Goal: Task Accomplishment & Management: Manage account settings

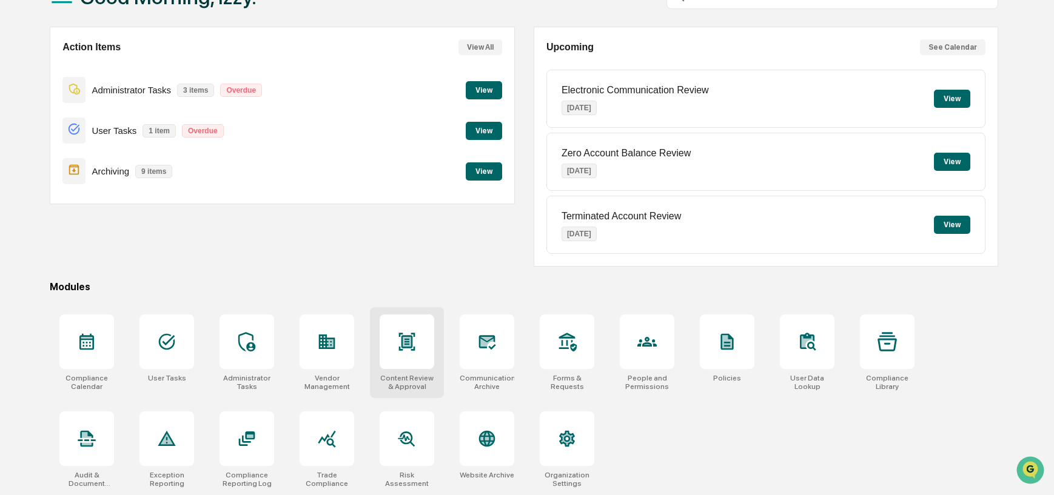
scroll to position [94, 0]
click at [650, 347] on icon at bounding box center [646, 341] width 19 height 19
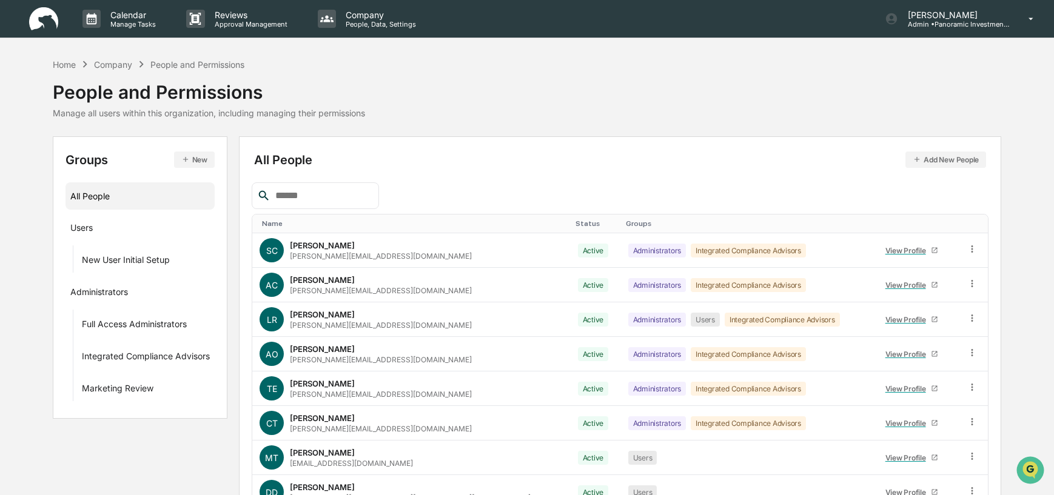
click at [315, 199] on input "text" at bounding box center [321, 196] width 103 height 16
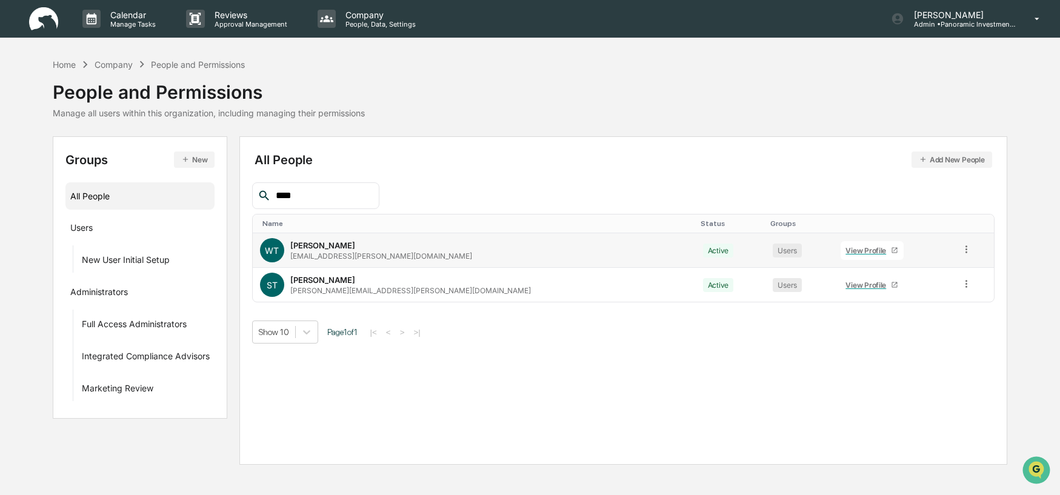
type input "****"
click at [846, 250] on div "View Profile" at bounding box center [868, 250] width 45 height 9
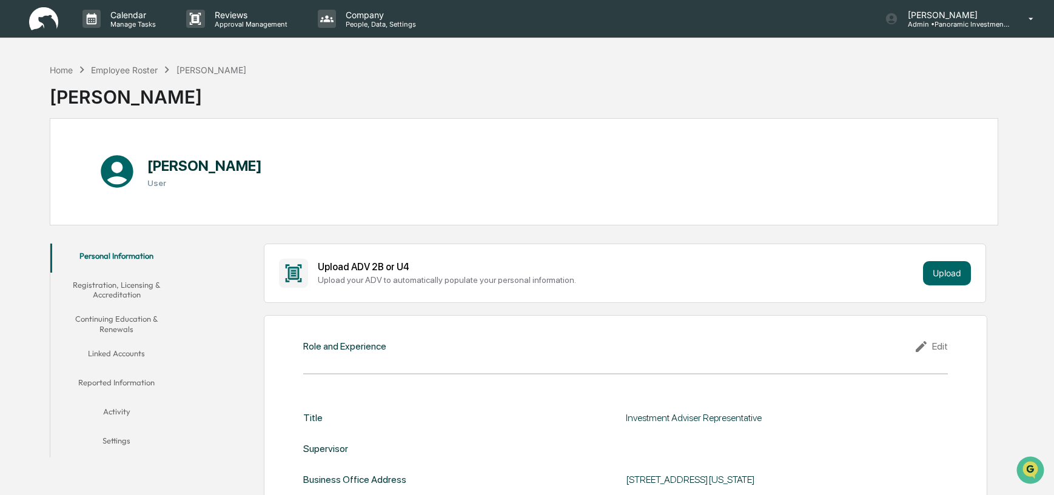
click at [127, 328] on button "Continuing Education & Renewals" at bounding box center [116, 324] width 132 height 35
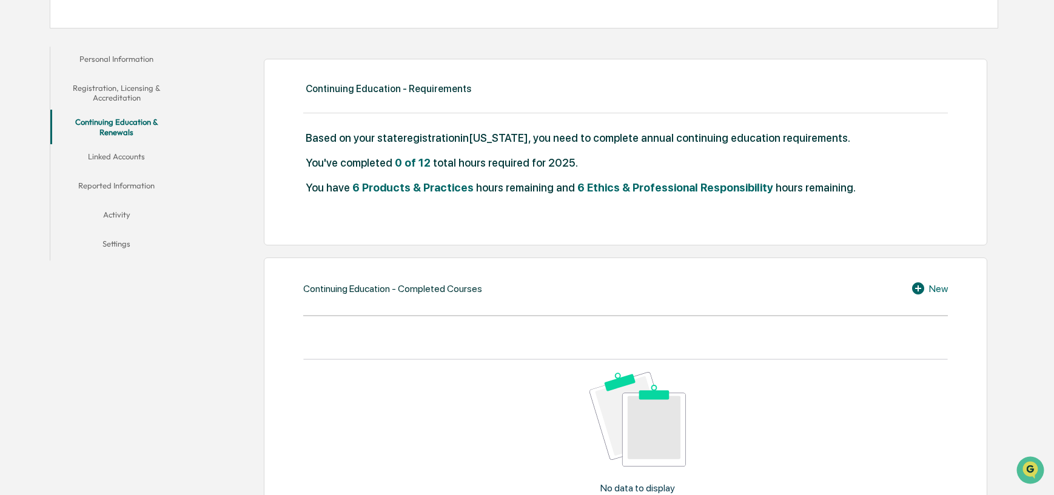
scroll to position [201, 0]
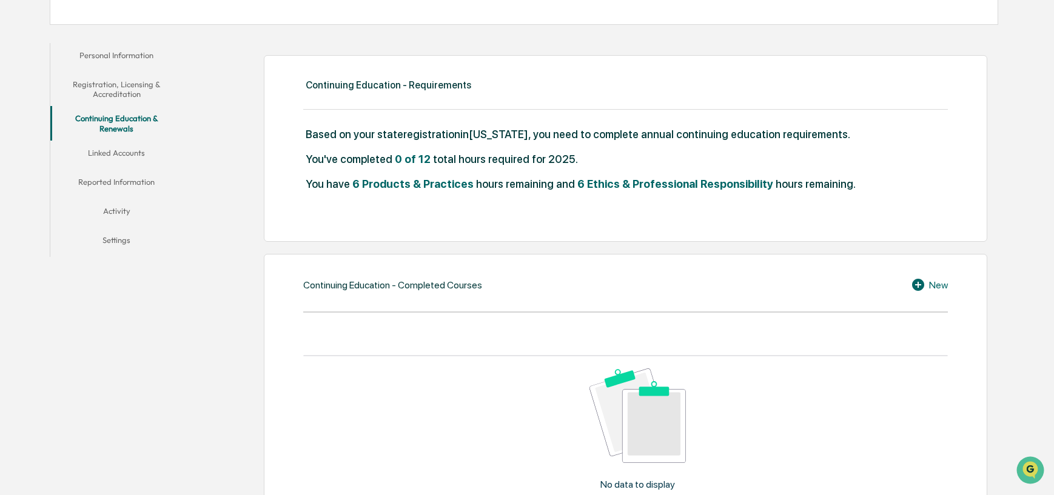
click at [921, 282] on icon at bounding box center [918, 285] width 12 height 12
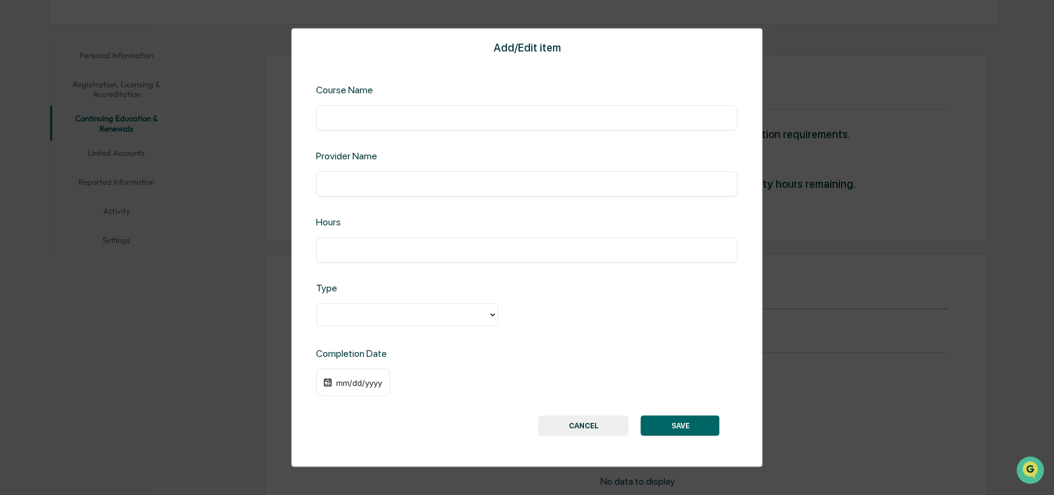
click at [344, 254] on input "text" at bounding box center [526, 250] width 403 height 12
type input "*"
click at [349, 312] on div at bounding box center [401, 315] width 159 height 14
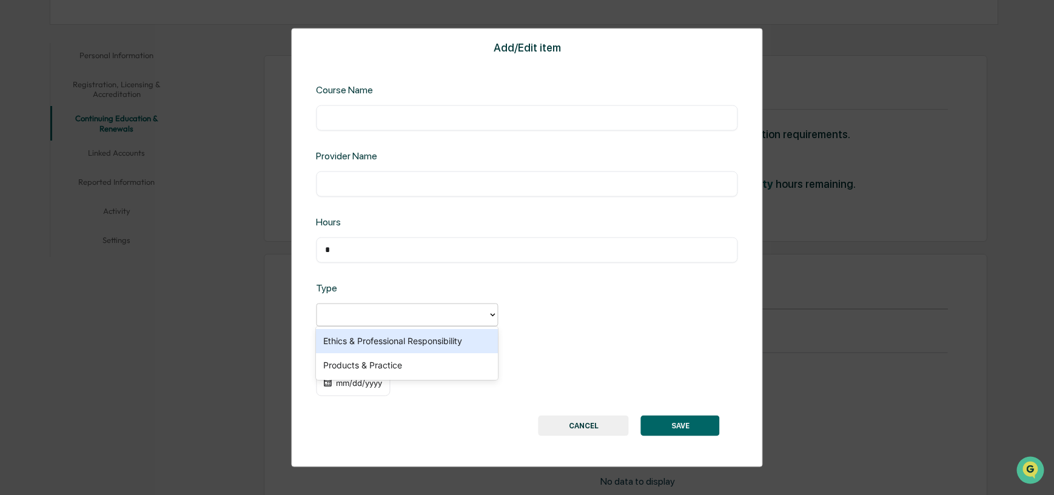
click at [358, 349] on div "Ethics & Professional Responsibility" at bounding box center [407, 341] width 182 height 24
click at [358, 382] on div "mm/dd/yyyy" at bounding box center [359, 383] width 48 height 10
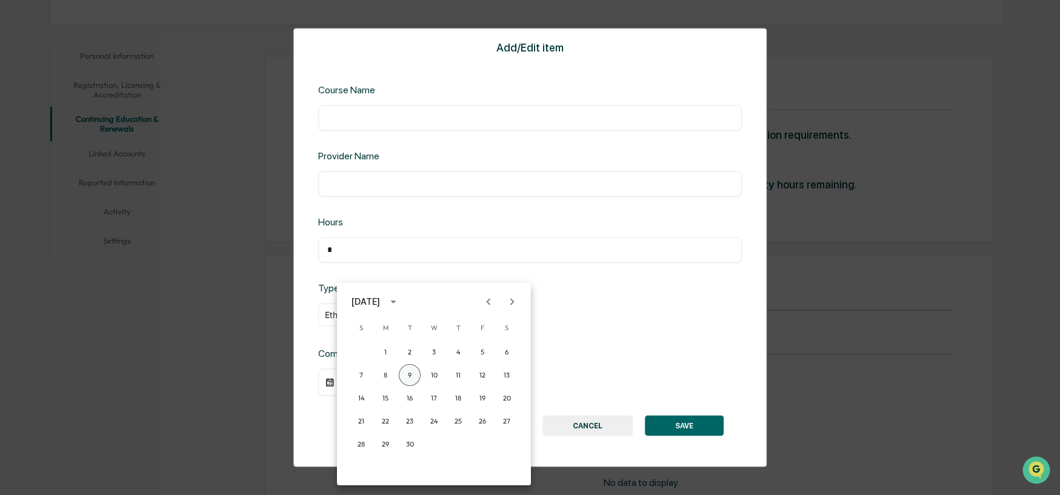
click at [416, 376] on button "9" at bounding box center [410, 375] width 22 height 22
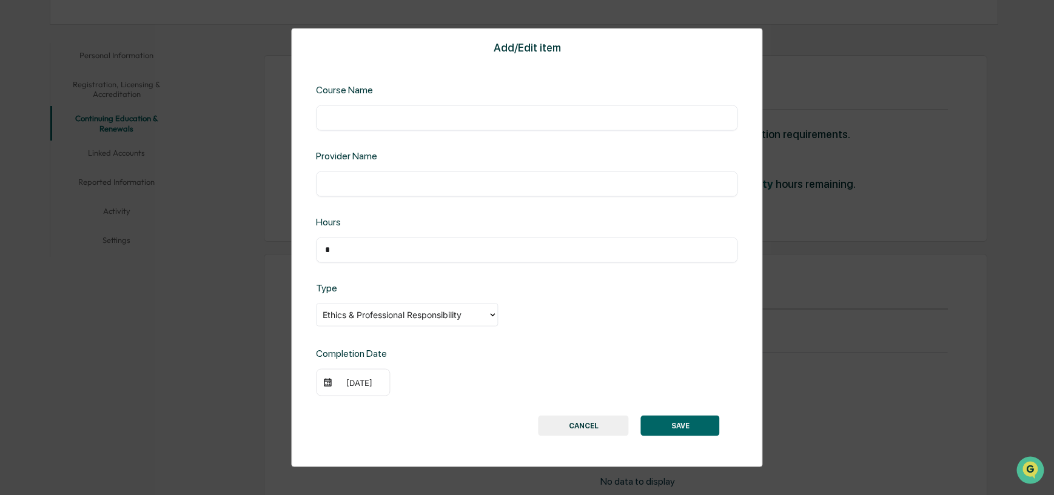
click at [681, 425] on button "SAVE" at bounding box center [680, 426] width 79 height 21
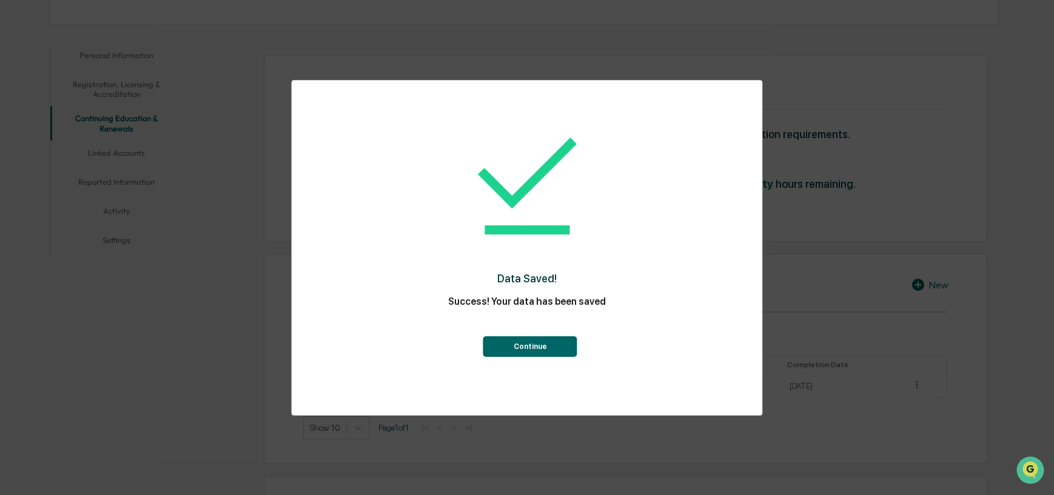
click at [538, 338] on button "Continue" at bounding box center [530, 346] width 94 height 21
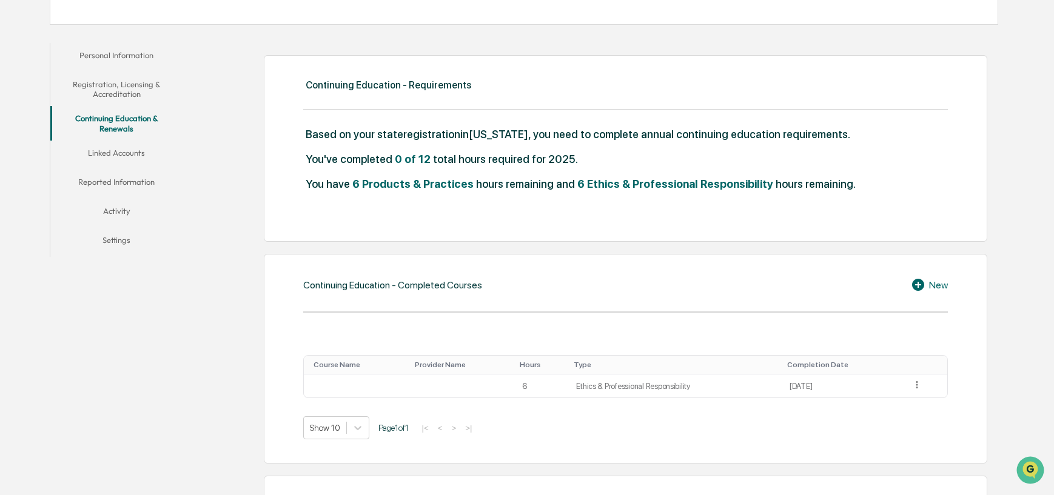
click at [920, 287] on icon at bounding box center [918, 285] width 12 height 12
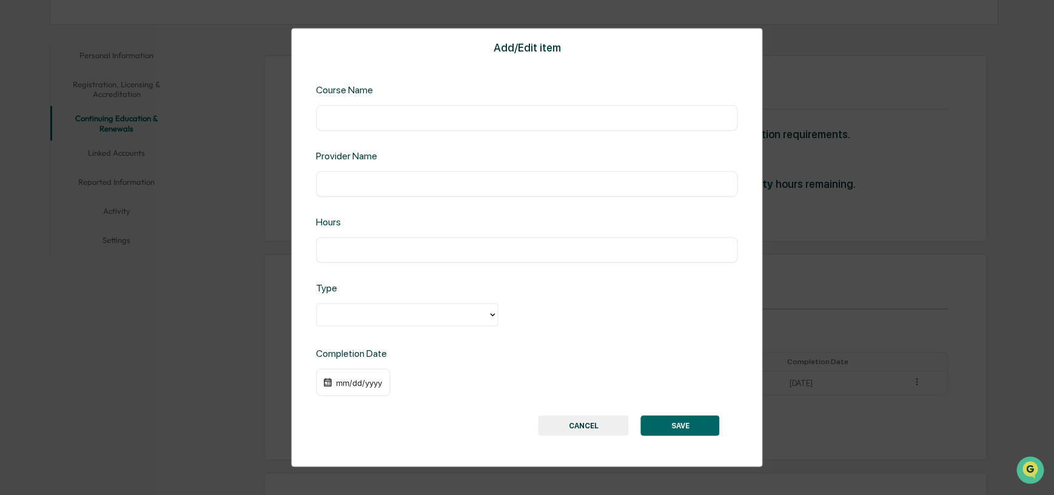
click at [421, 313] on div at bounding box center [401, 315] width 159 height 14
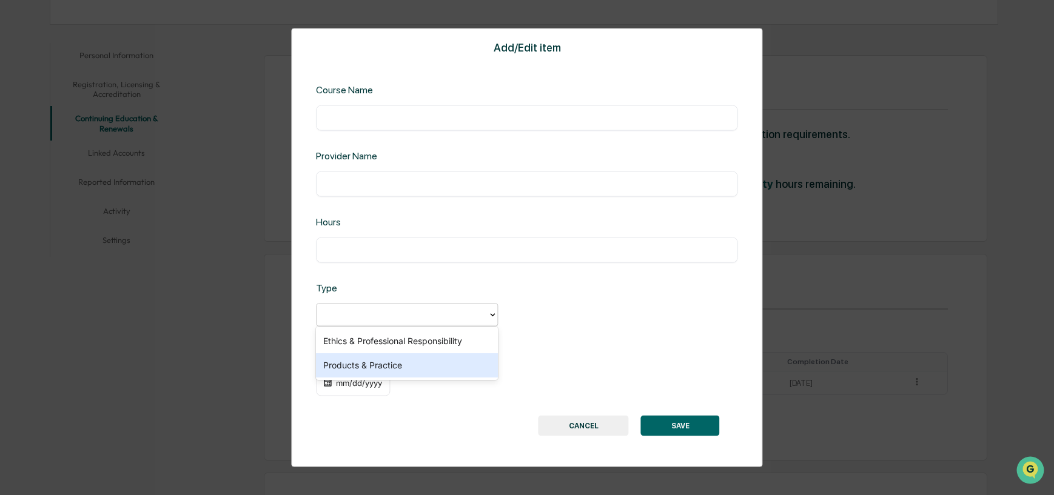
click at [423, 359] on div "Products & Practice" at bounding box center [407, 365] width 182 height 24
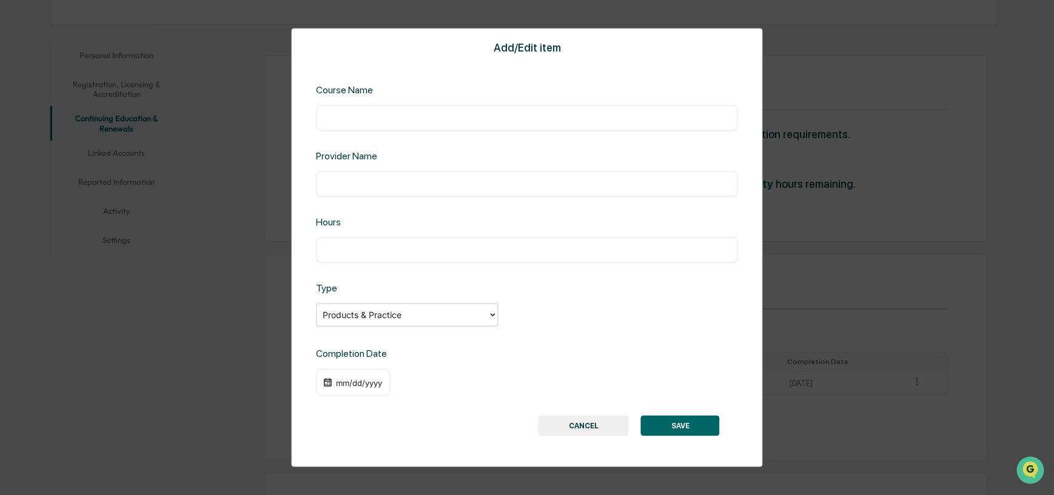
click at [384, 249] on input "text" at bounding box center [526, 250] width 403 height 12
type input "*"
click at [366, 384] on div "mm/dd/yyyy" at bounding box center [359, 383] width 48 height 10
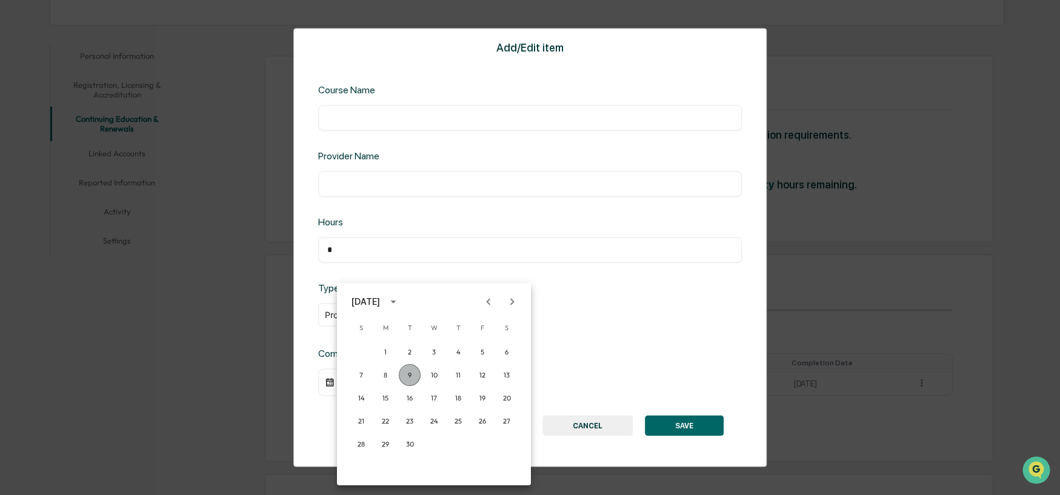
click at [415, 375] on button "9" at bounding box center [410, 375] width 22 height 22
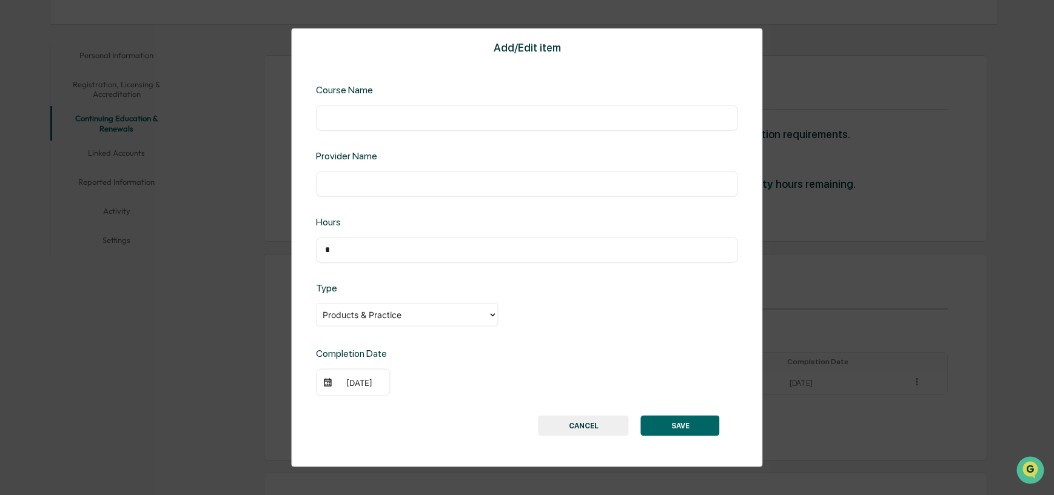
click at [692, 424] on button "SAVE" at bounding box center [680, 426] width 79 height 21
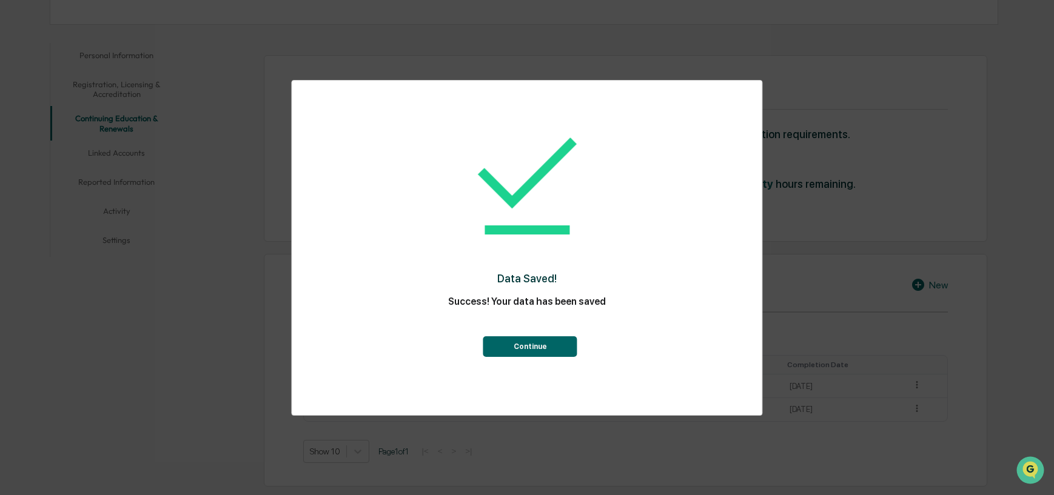
click at [524, 338] on button "Continue" at bounding box center [530, 346] width 94 height 21
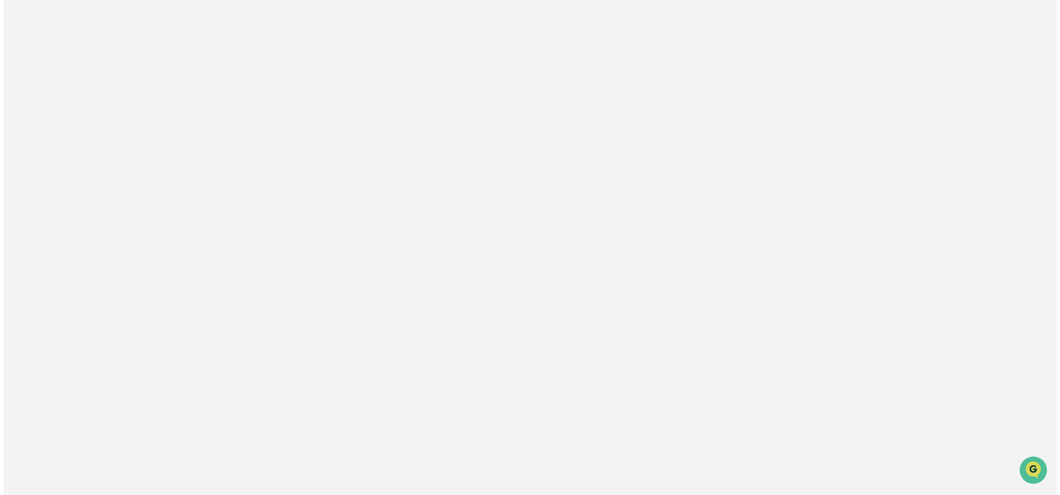
scroll to position [0, 0]
